Goal: Transaction & Acquisition: Purchase product/service

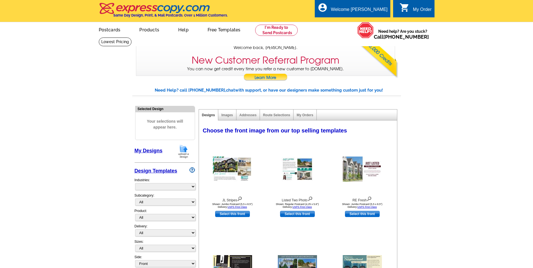
select select "785"
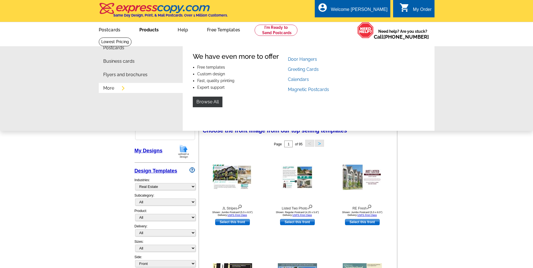
click at [140, 28] on link "Products" at bounding box center [148, 29] width 37 height 13
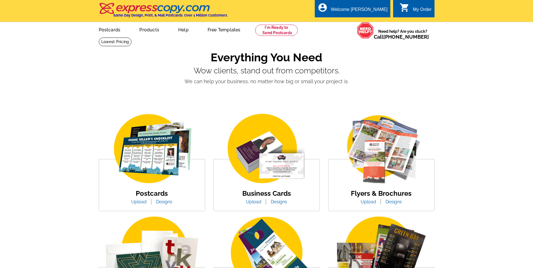
click at [114, 29] on link "Postcards" at bounding box center [110, 29] width 40 height 13
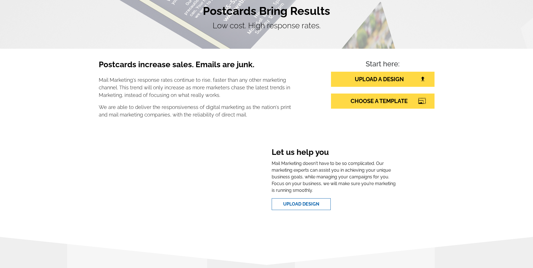
scroll to position [56, 0]
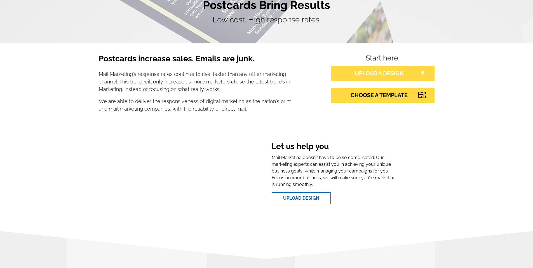
click at [359, 71] on link "UPLOAD A DESIGN" at bounding box center [383, 73] width 104 height 15
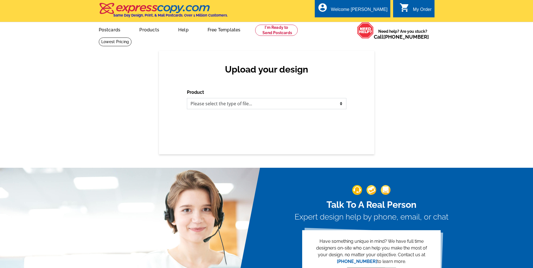
click at [238, 103] on select "Please select the type of file... Postcards Business Cards Letters and flyers G…" at bounding box center [267, 103] width 160 height 11
select select "1"
click at [187, 98] on select "Please select the type of file... Postcards Business Cards Letters and flyers G…" at bounding box center [267, 103] width 160 height 11
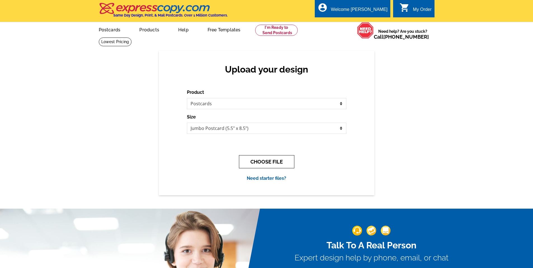
click at [263, 161] on button "CHOOSE FILE" at bounding box center [266, 161] width 55 height 13
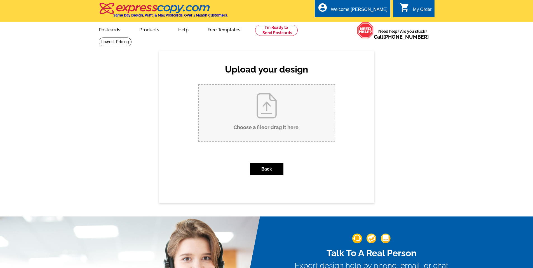
click at [267, 117] on input "Choose a file or drag it here ." at bounding box center [267, 113] width 136 height 57
type input "C:\fakepath\7th HapPIE Hour Postcard.pdf"
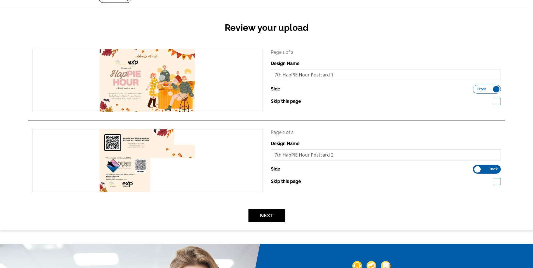
scroll to position [84, 0]
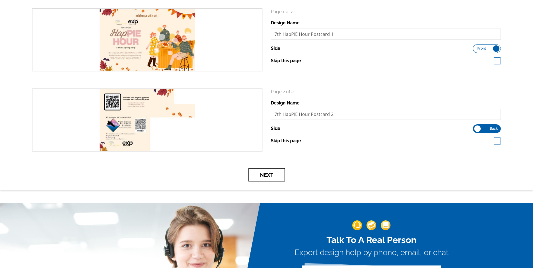
drag, startPoint x: 279, startPoint y: 177, endPoint x: 374, endPoint y: 174, distance: 95.2
click at [374, 174] on div "Next" at bounding box center [266, 174] width 477 height 13
click at [267, 172] on button "Next" at bounding box center [266, 174] width 36 height 13
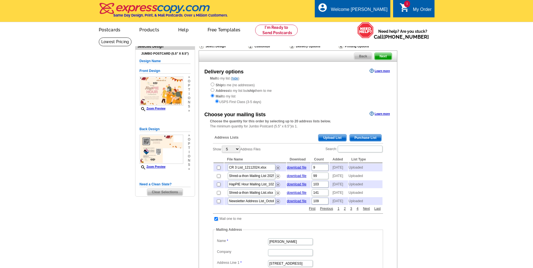
click at [341, 137] on span "Upload List" at bounding box center [332, 137] width 28 height 7
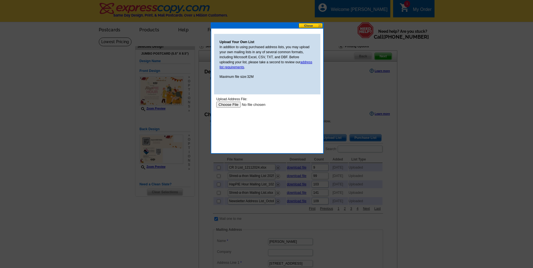
click at [225, 104] on input "file" at bounding box center [251, 105] width 71 height 6
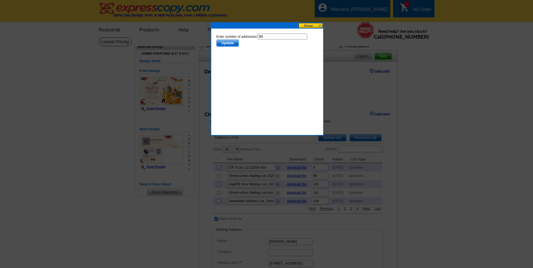
click at [279, 36] on input "95" at bounding box center [282, 37] width 50 height 6
type input "94"
click at [248, 57] on body "Enter number of addresses: 94 Update" at bounding box center [267, 59] width 102 height 50
click at [236, 44] on span "Update" at bounding box center [227, 43] width 22 height 7
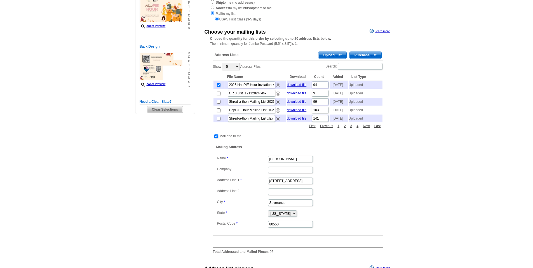
scroll to position [84, 0]
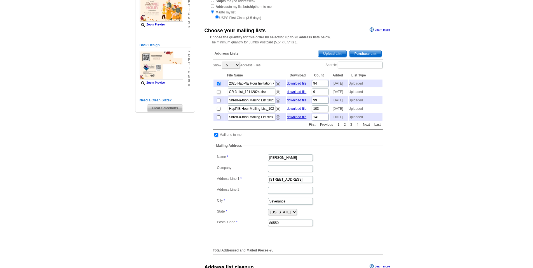
click at [216, 137] on input "checkbox" at bounding box center [216, 135] width 4 height 4
checkbox input "false"
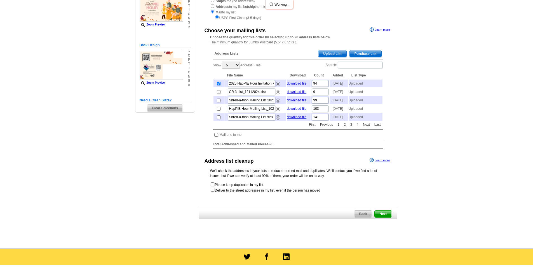
click at [440, 168] on main "Need Help? call 800-260-5887, chat with support, or have our designers make som…" at bounding box center [266, 100] width 533 height 295
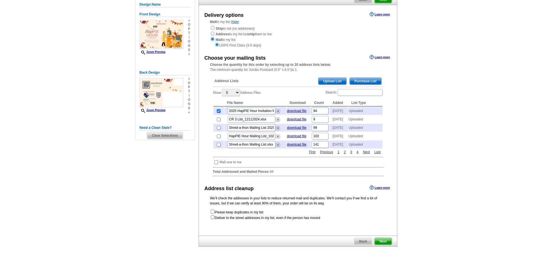
scroll to position [56, 0]
click at [384, 245] on span "Next" at bounding box center [383, 241] width 17 height 7
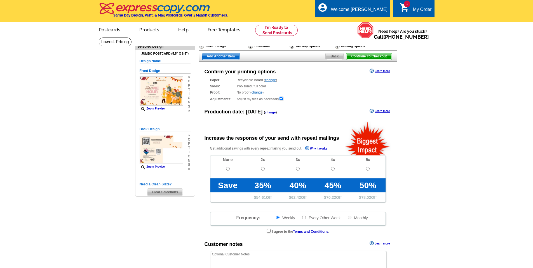
radio input "false"
click at [270, 82] on link "change" at bounding box center [270, 80] width 11 height 4
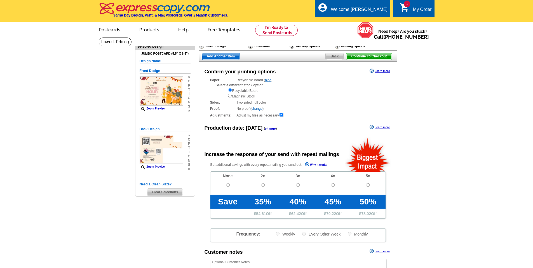
click at [481, 122] on main "Need Help? call [PHONE_NUMBER], chat with support, or have our designers make s…" at bounding box center [266, 197] width 533 height 320
click at [268, 79] on link "hide" at bounding box center [268, 80] width 6 height 4
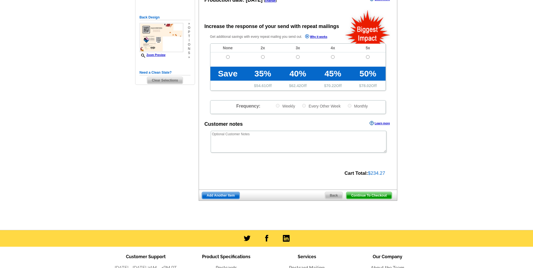
scroll to position [112, 0]
drag, startPoint x: 365, startPoint y: 199, endPoint x: 537, endPoint y: 196, distance: 171.8
click at [533, 196] on html "Welcome back [PERSON_NAME] My Account Logout local_phone Same Day Design, Print…" at bounding box center [266, 118] width 533 height 461
click at [373, 196] on span "Continue To Checkout" at bounding box center [368, 195] width 45 height 7
click at [473, 174] on main "Need Help? call [PHONE_NUMBER], chat with support, or have our designers make s…" at bounding box center [266, 77] width 533 height 304
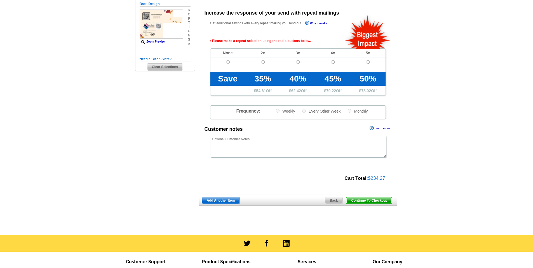
scroll to position [125, 0]
click at [227, 62] on input "radio" at bounding box center [228, 62] width 4 height 4
radio input "true"
click at [426, 188] on main "Need Help? call 800-260-5887, chat with support, or have our designers make som…" at bounding box center [266, 73] width 533 height 323
click at [367, 200] on span "Continue To Checkout" at bounding box center [368, 200] width 45 height 7
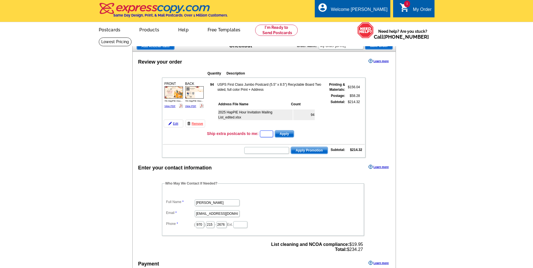
click at [264, 135] on input "text" at bounding box center [266, 133] width 13 height 7
click at [270, 134] on input "text" at bounding box center [266, 133] width 13 height 7
type input "25"
click at [304, 132] on td "Ship extra postcards to me: 25 Apply" at bounding box center [286, 134] width 158 height 8
click at [291, 135] on span "Apply" at bounding box center [284, 133] width 19 height 7
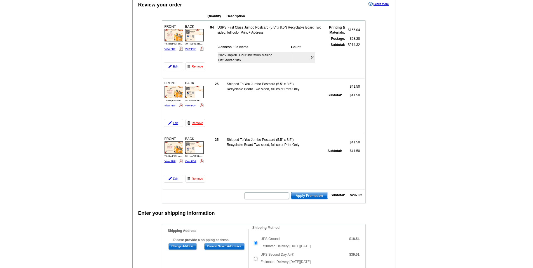
scroll to position [56, 0]
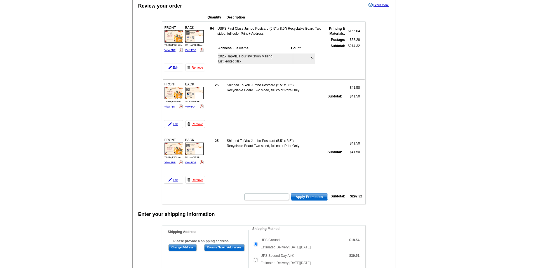
drag, startPoint x: 201, startPoint y: 177, endPoint x: 294, endPoint y: 24, distance: 179.8
click at [201, 177] on link "Remove" at bounding box center [196, 180] width 20 height 8
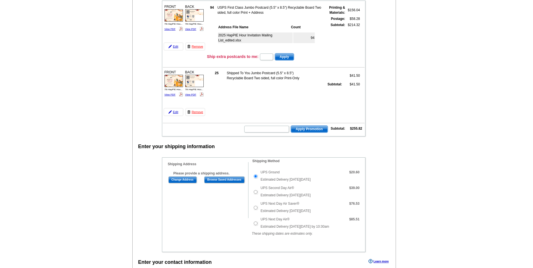
scroll to position [140, 0]
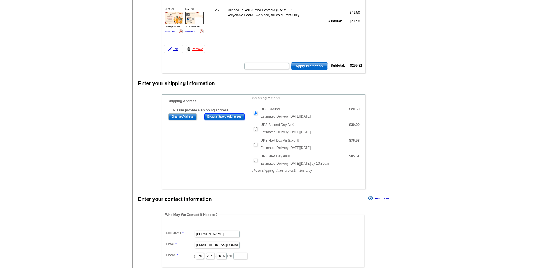
click at [224, 117] on input "Browse Saved Addresses" at bounding box center [224, 116] width 40 height 7
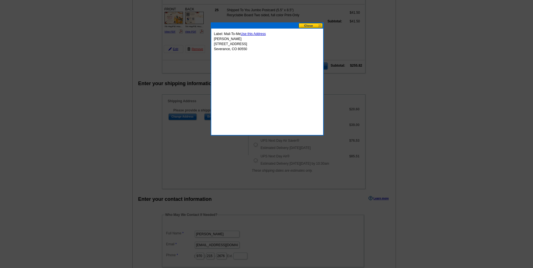
click at [253, 34] on link "Use this Address" at bounding box center [253, 34] width 25 height 4
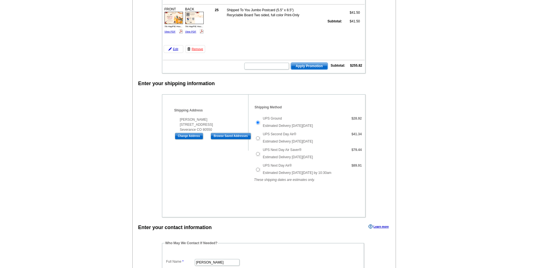
click at [199, 171] on div "Shipping Information Name Stephanie Woodard Company Address Line 1 1548 Lake Vi…" at bounding box center [263, 155] width 203 height 123
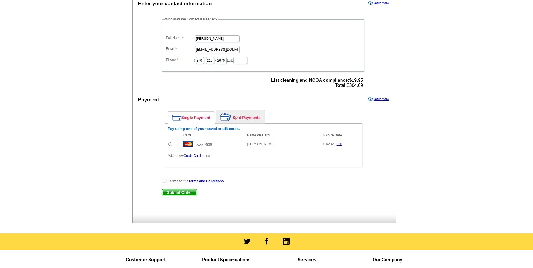
scroll to position [364, 0]
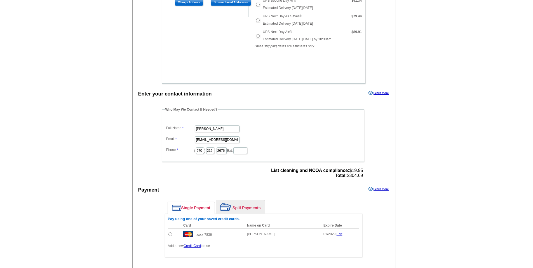
scroll to position [280, 0]
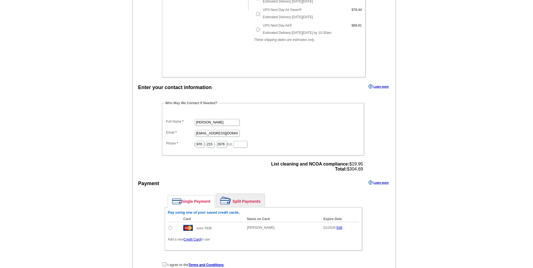
click at [449, 156] on main "Add Another Item Checkout Order Name: My Order 2025-09-23 Save Order Review you…" at bounding box center [266, 36] width 533 height 559
click at [433, 196] on main "Add Another Item Checkout Order Name: My Order 2025-09-23 Save Order Review you…" at bounding box center [266, 36] width 533 height 559
click at [438, 251] on main "Add Another Item Checkout Order Name: My Order 2025-09-23 Save Order Review you…" at bounding box center [266, 36] width 533 height 559
click at [410, 158] on main "Add Another Item Checkout Order Name: My Order 2025-09-23 Save Order Review you…" at bounding box center [266, 36] width 533 height 559
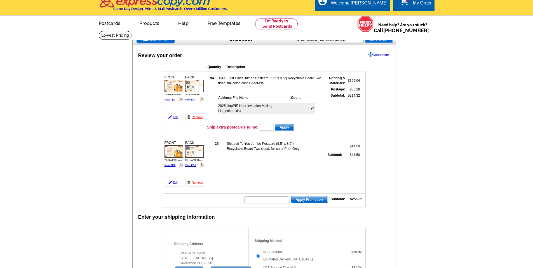
scroll to position [0, 0]
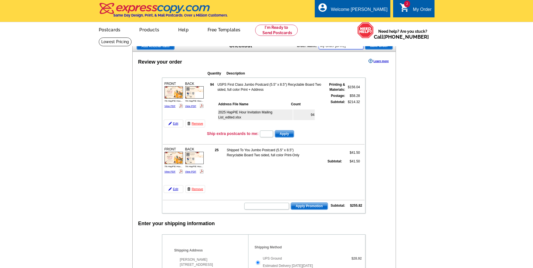
click at [346, 48] on input "My Order 2025-09-23" at bounding box center [341, 46] width 45 height 7
click at [354, 45] on input "HapPIE Hour 2025" at bounding box center [341, 46] width 45 height 7
type input "HapPIE Hour 2025"
click at [373, 47] on span "Save Order" at bounding box center [378, 46] width 27 height 7
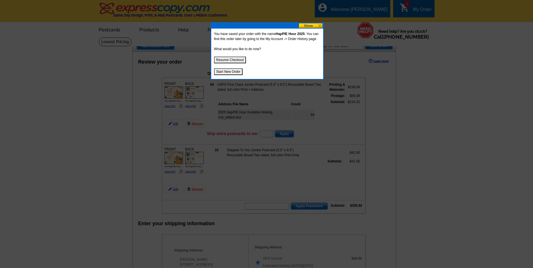
click at [241, 60] on button "Resume Checkout" at bounding box center [230, 60] width 32 height 7
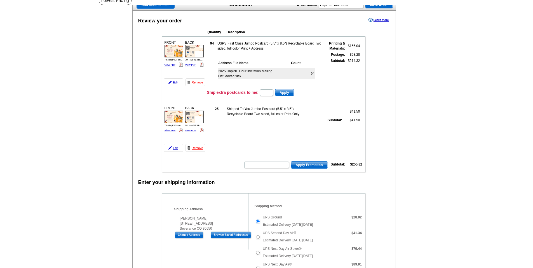
scroll to position [56, 0]
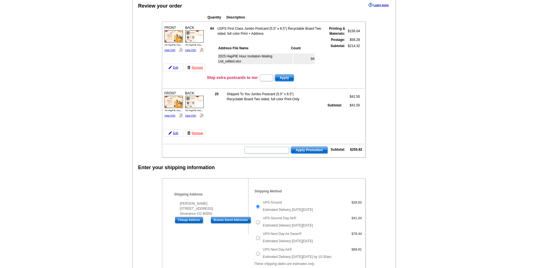
click at [275, 154] on form "Apply Promotion" at bounding box center [286, 150] width 84 height 8
click at [275, 152] on input "text" at bounding box center [266, 150] width 45 height 7
click at [284, 151] on input "text" at bounding box center [266, 150] width 45 height 7
paste input "PMUSA50"
type input "PMUSA50"
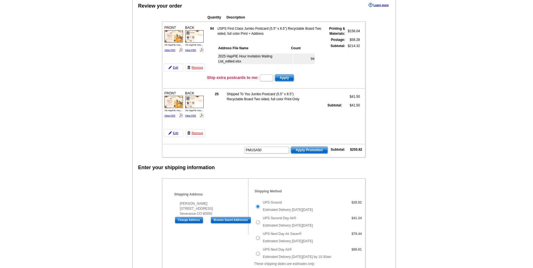
click at [301, 151] on span "Apply Promotion" at bounding box center [309, 150] width 37 height 7
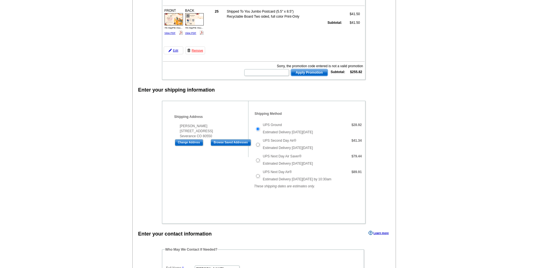
scroll to position [140, 0]
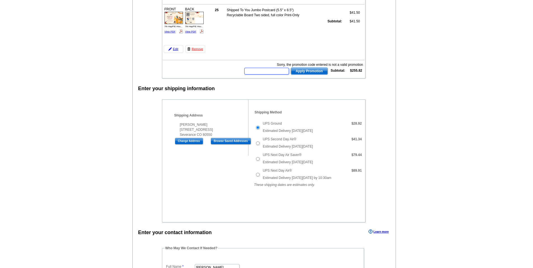
click at [257, 71] on input "text" at bounding box center [266, 71] width 45 height 7
type input "HURRY40"
click at [328, 96] on div "Enter your shipping information Shipping Information Name Stephanie Woodard Com…" at bounding box center [264, 153] width 263 height 138
click at [317, 74] on span "Apply Promotion" at bounding box center [309, 71] width 37 height 7
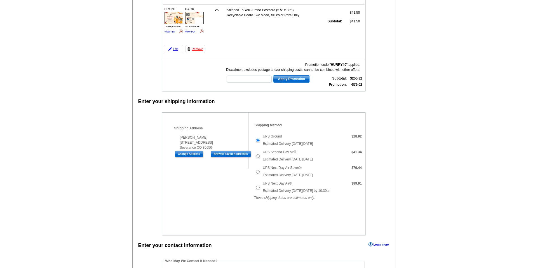
click at [425, 130] on main "Add Another Item Checkout Order Name: HapPIE Hour 2025 Save Order Review your o…" at bounding box center [266, 185] width 533 height 577
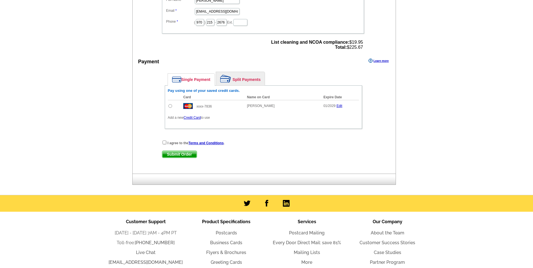
scroll to position [420, 0]
click at [171, 105] on input "radio" at bounding box center [170, 106] width 4 height 4
radio input "true"
click at [164, 144] on input "checkbox" at bounding box center [165, 142] width 4 height 4
checkbox input "true"
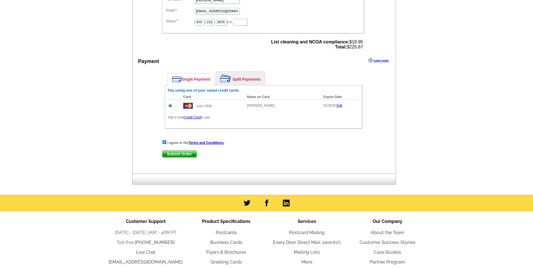
click at [174, 156] on span "Submit Order" at bounding box center [179, 154] width 34 height 7
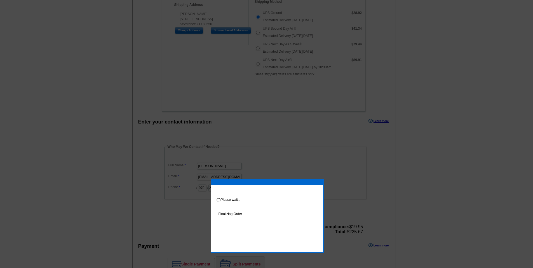
scroll to position [229, 0]
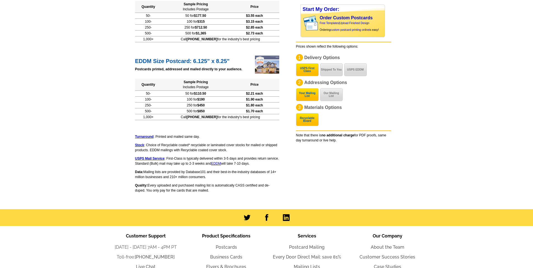
scroll to position [410, 0]
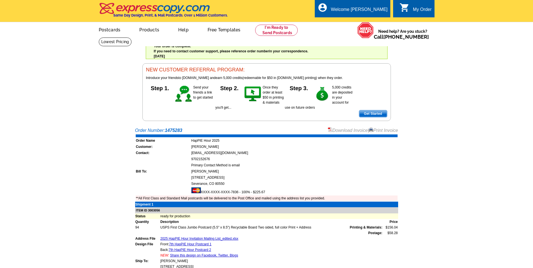
click at [514, 164] on main "Order Number: 1475283 Download Invoice | Print Invoice Order Name HapPIE Hour 2…" at bounding box center [266, 266] width 533 height 284
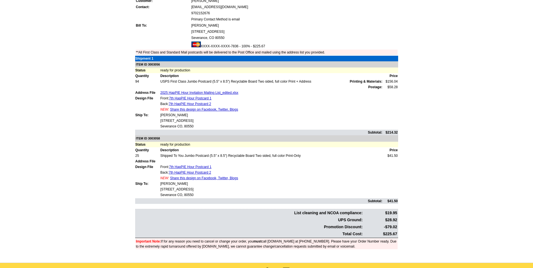
scroll to position [168, 0]
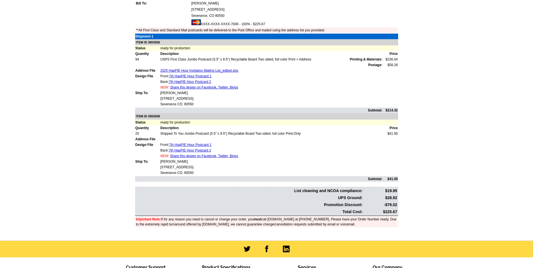
click at [487, 126] on main "Order Number: 1475283 Download Invoice | Print Invoice Order Name HapPIE Hour 2…" at bounding box center [266, 98] width 533 height 284
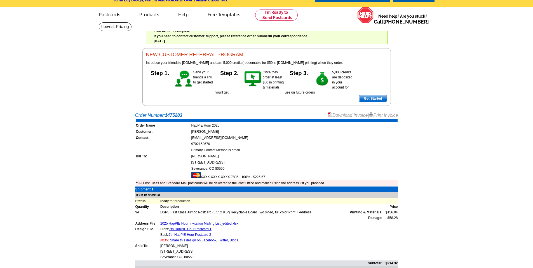
scroll to position [0, 0]
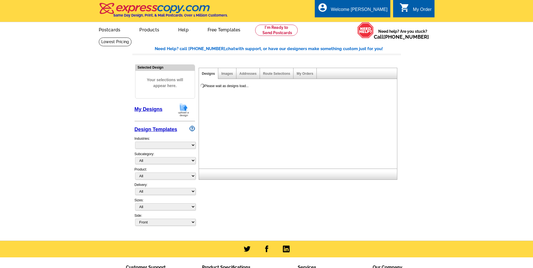
select select "785"
